Goal: Navigation & Orientation: Find specific page/section

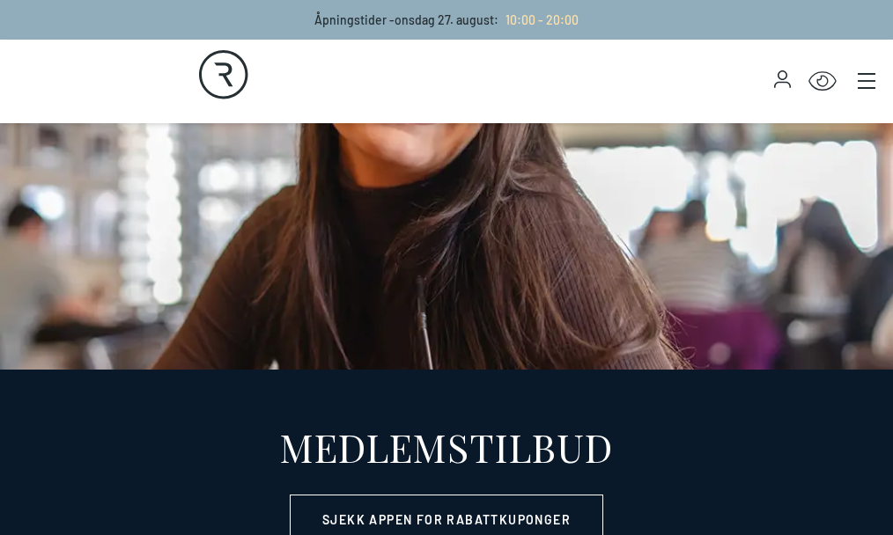
select select "NO"
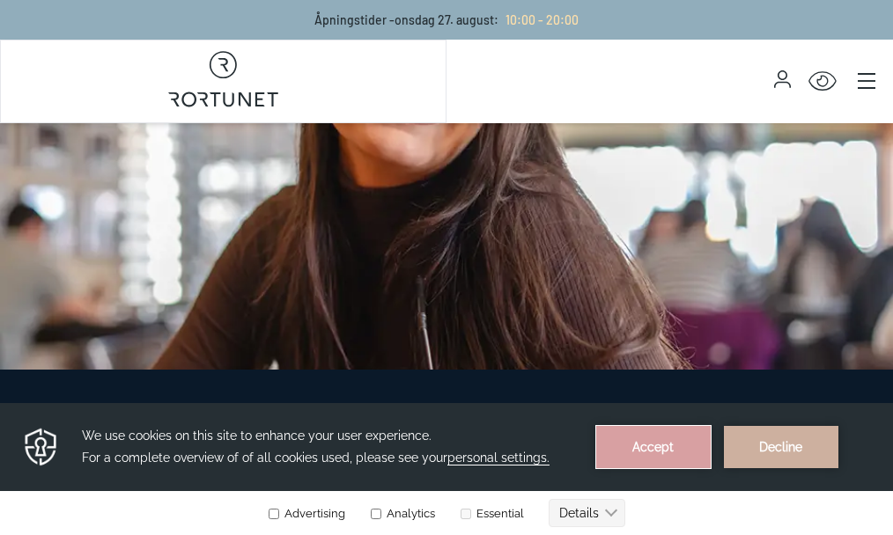
drag, startPoint x: 674, startPoint y: 440, endPoint x: 674, endPoint y: 841, distance: 400.6
click at [674, 440] on button "Accept" at bounding box center [653, 447] width 114 height 42
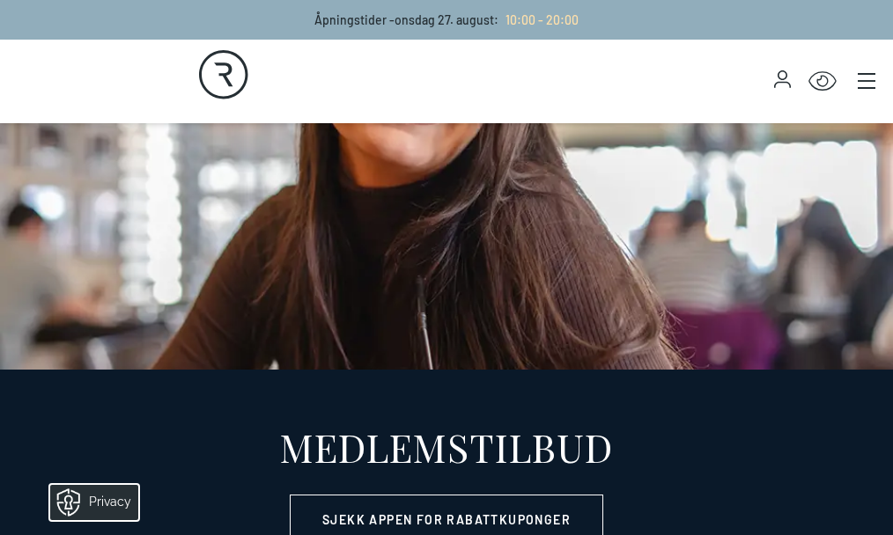
scroll to position [428, 0]
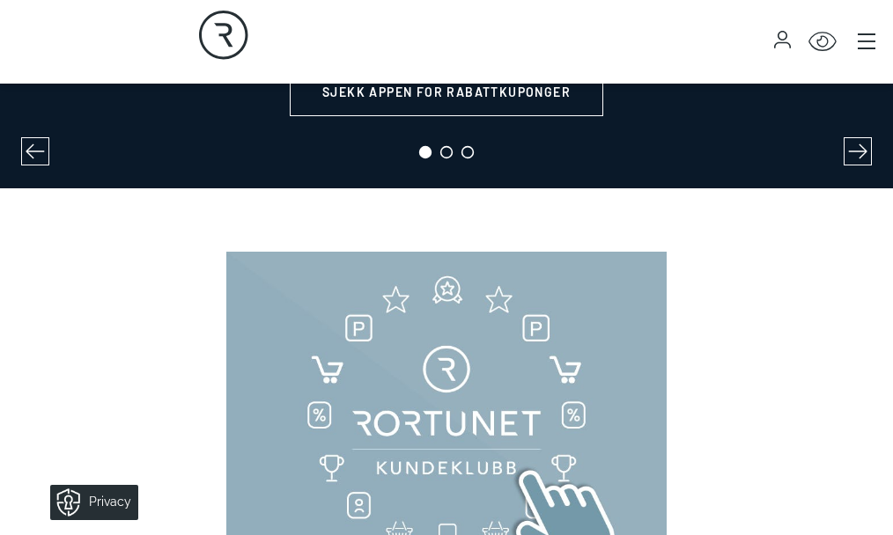
click at [860, 46] on icon "Main menu" at bounding box center [867, 42] width 18 height 18
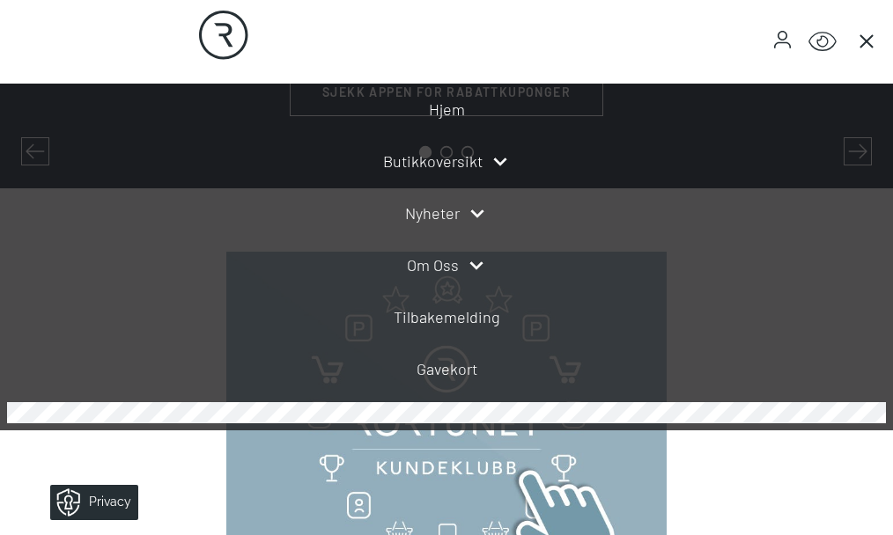
click at [442, 161] on link "Butikkoversikt" at bounding box center [432, 162] width 99 height 24
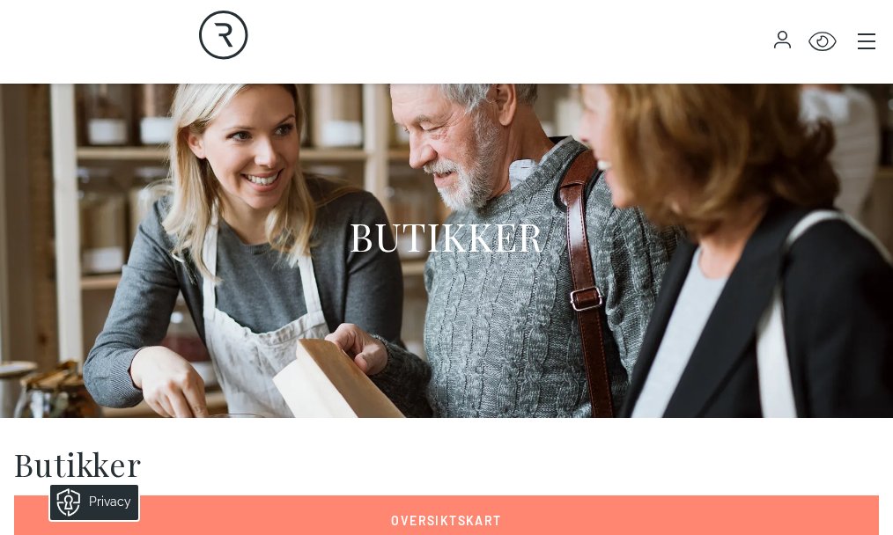
scroll to position [56, 0]
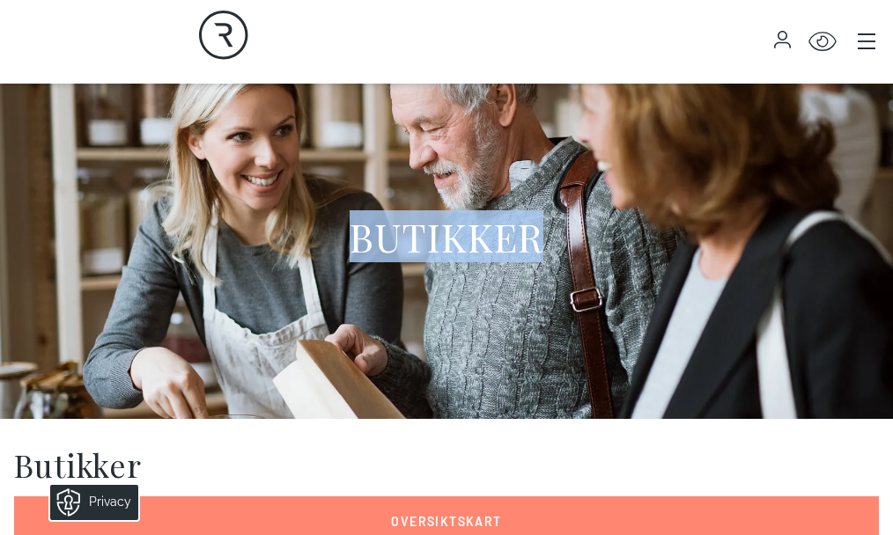
drag, startPoint x: 322, startPoint y: 319, endPoint x: 308, endPoint y: 248, distance: 71.8
click at [322, 223] on div "BUTIKKER" at bounding box center [446, 243] width 865 height 352
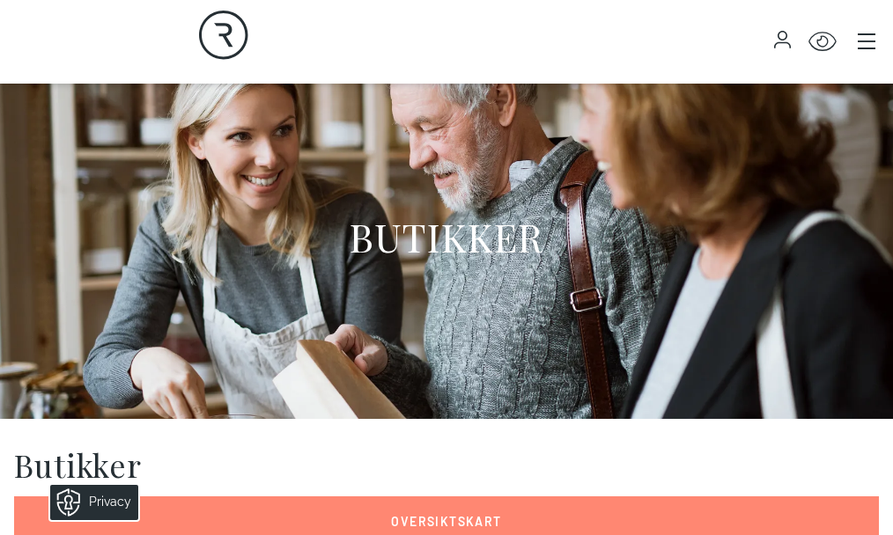
drag, startPoint x: 296, startPoint y: 275, endPoint x: 339, endPoint y: 249, distance: 50.1
click at [345, 254] on div "BUTIKKER" at bounding box center [446, 243] width 865 height 352
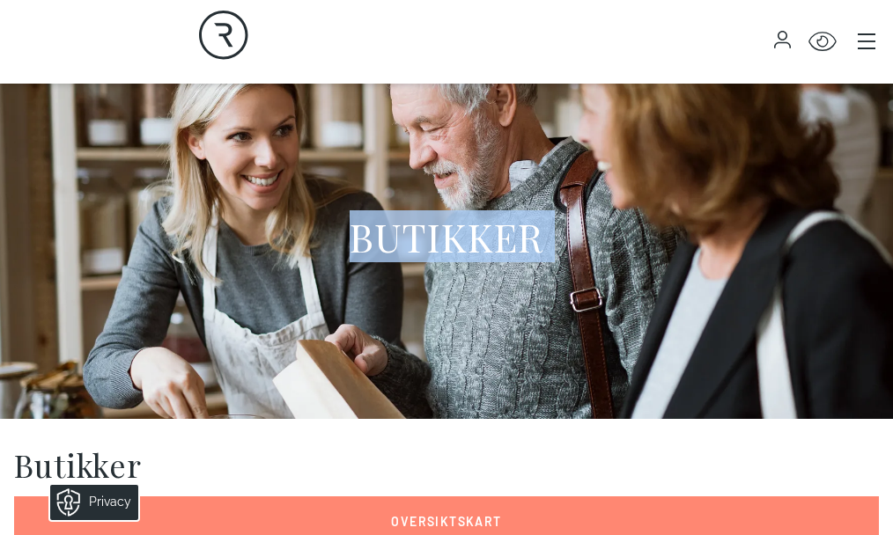
drag, startPoint x: 339, startPoint y: 249, endPoint x: 444, endPoint y: 348, distance: 143.9
click at [444, 348] on div "BUTIKKER" at bounding box center [446, 243] width 865 height 352
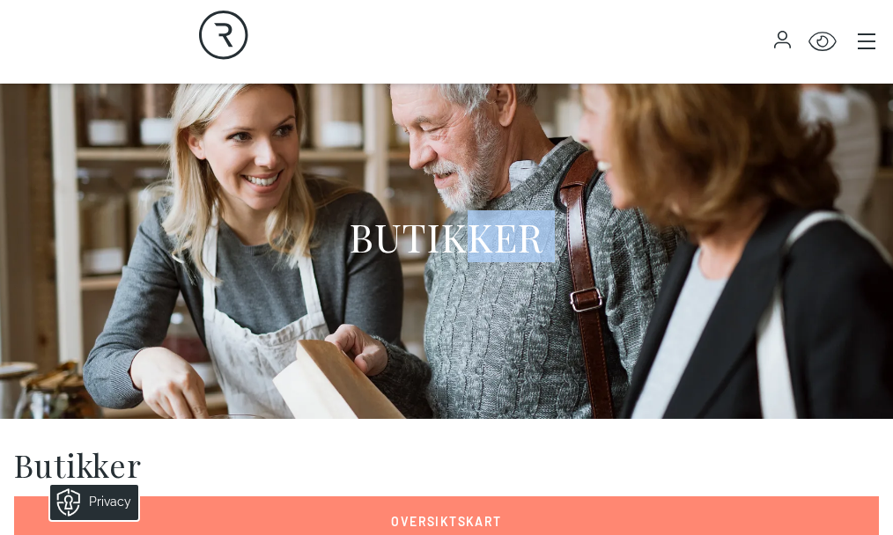
drag, startPoint x: 444, startPoint y: 348, endPoint x: 491, endPoint y: 254, distance: 105.5
click at [488, 246] on div "BUTIKKER" at bounding box center [446, 243] width 865 height 352
click at [668, 236] on div "BUTIKKER" at bounding box center [446, 243] width 865 height 352
click at [490, 241] on h1 "BUTIKKER" at bounding box center [447, 236] width 195 height 48
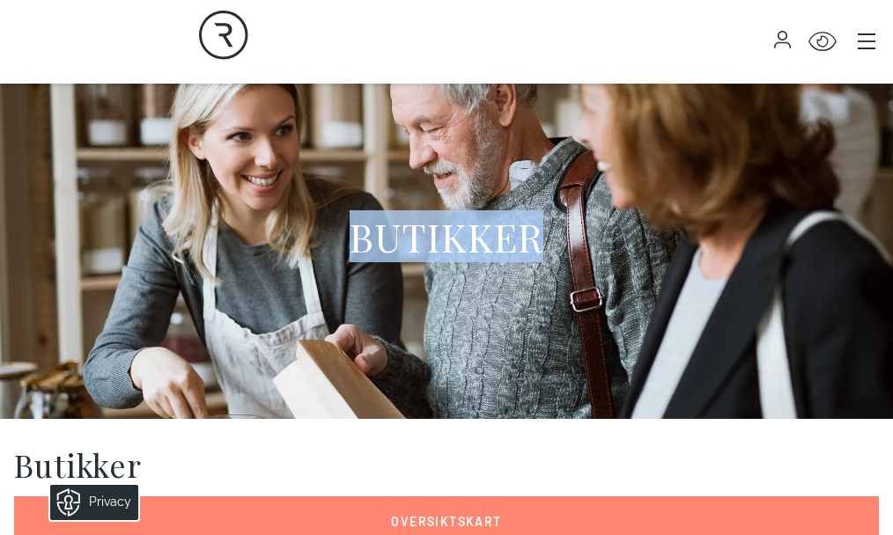
click at [490, 240] on h1 "BUTIKKER" at bounding box center [447, 236] width 195 height 48
click at [598, 276] on div "BUTIKKER" at bounding box center [446, 243] width 865 height 352
click at [684, 291] on div "BUTIKKER" at bounding box center [446, 243] width 865 height 352
